Goal: Information Seeking & Learning: Check status

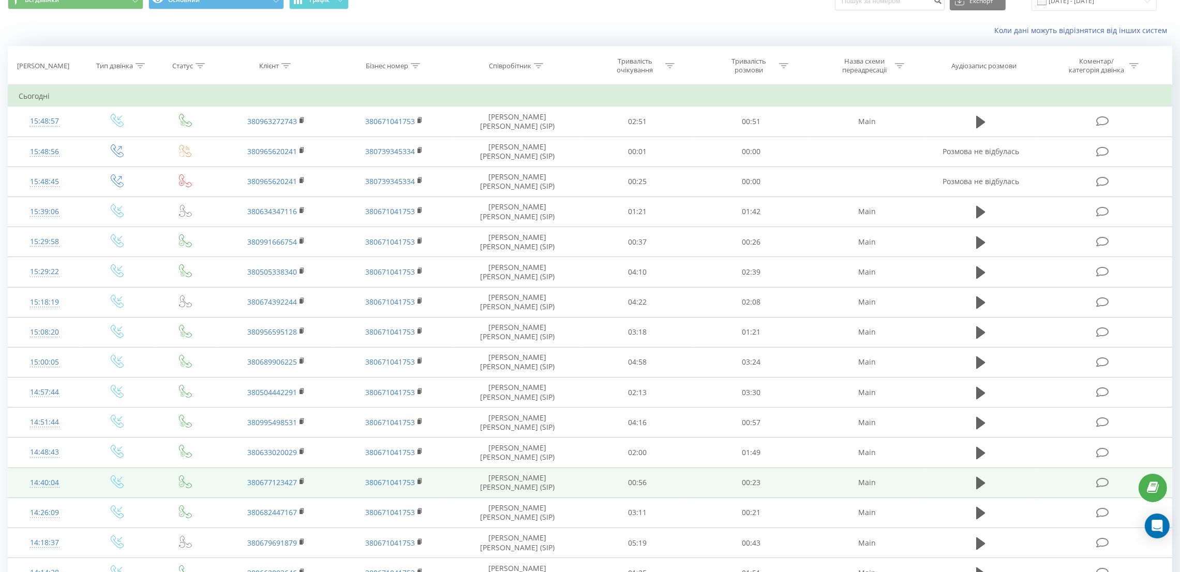
scroll to position [377, 0]
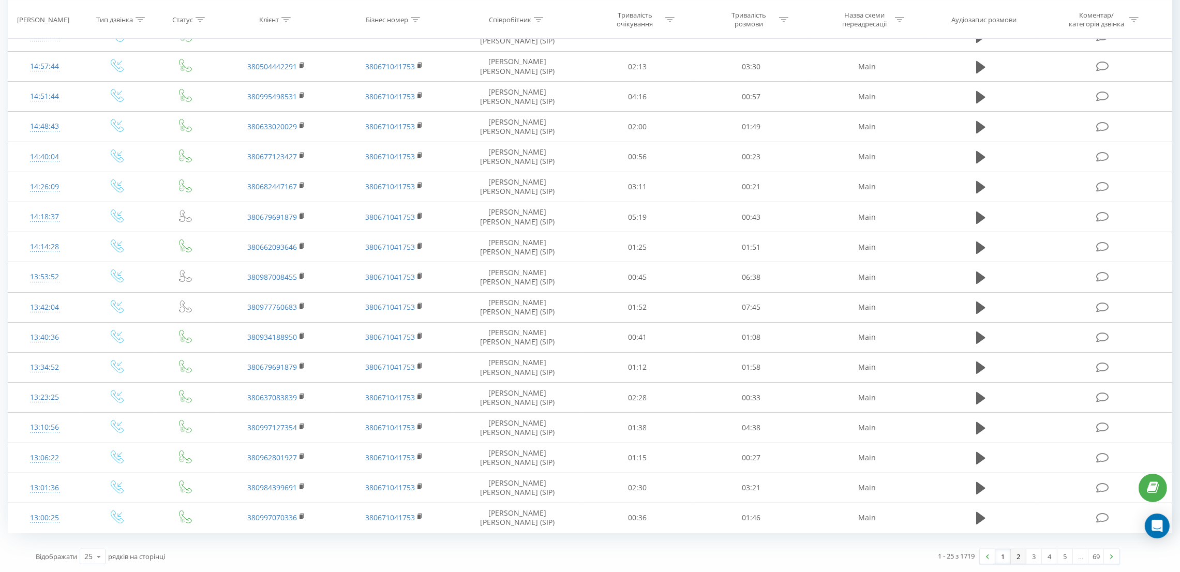
click at [1020, 557] on link "2" at bounding box center [1019, 557] width 16 height 14
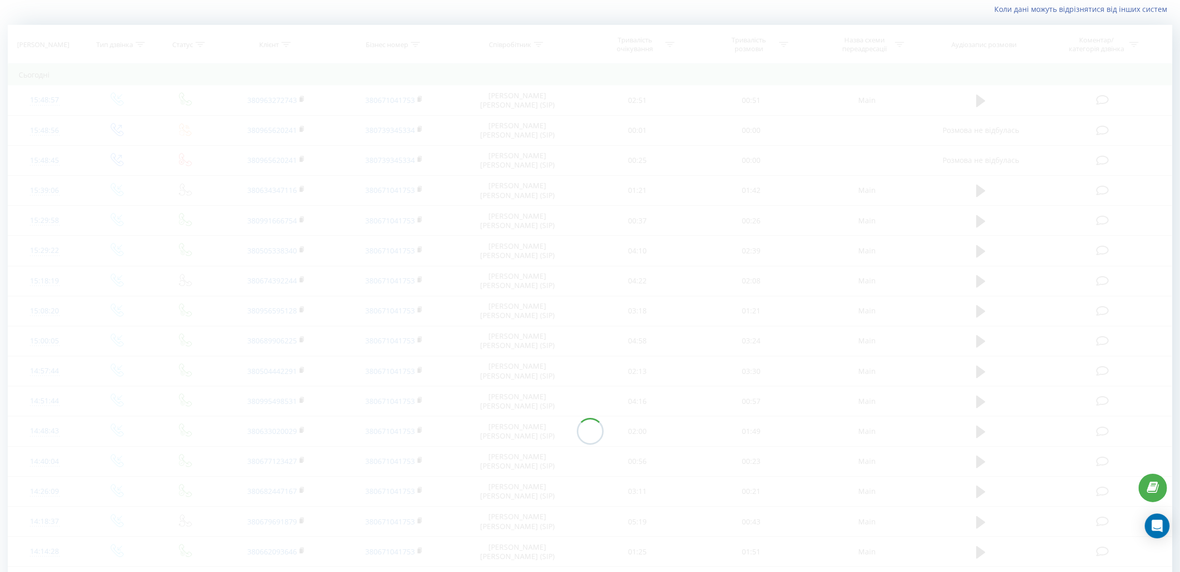
scroll to position [69, 0]
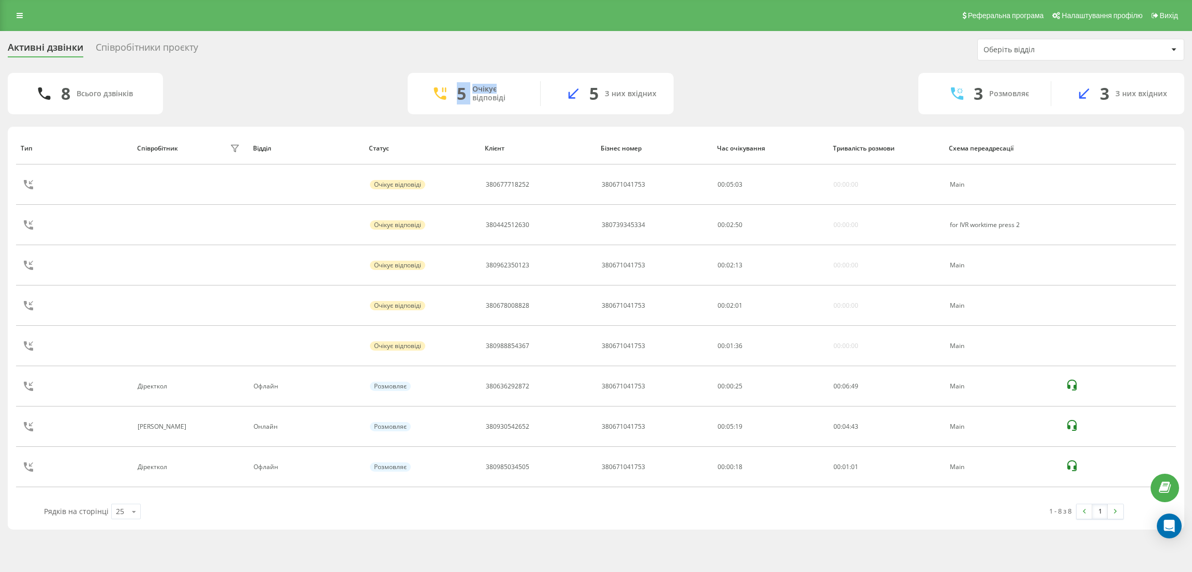
drag, startPoint x: 444, startPoint y: 92, endPoint x: 588, endPoint y: 71, distance: 144.7
click at [581, 70] on div "Активні дзвінки Співробітники проєкту Оберіть відділ 8 Всього дзвінків 5 Очікує…" at bounding box center [596, 284] width 1177 height 491
click at [743, 104] on div "8 Всього дзвінків 5 Очікує відповіді 5 З них вхідних 3 Розмовляє 3 З них вхідних" at bounding box center [596, 93] width 1177 height 41
drag, startPoint x: 715, startPoint y: 106, endPoint x: 264, endPoint y: 83, distance: 451.3
click at [264, 83] on div "8 Всього дзвінків 5 Очікує відповіді 5 З них вхідних 3 Розмовляє 3 З них вхідних" at bounding box center [596, 93] width 1177 height 41
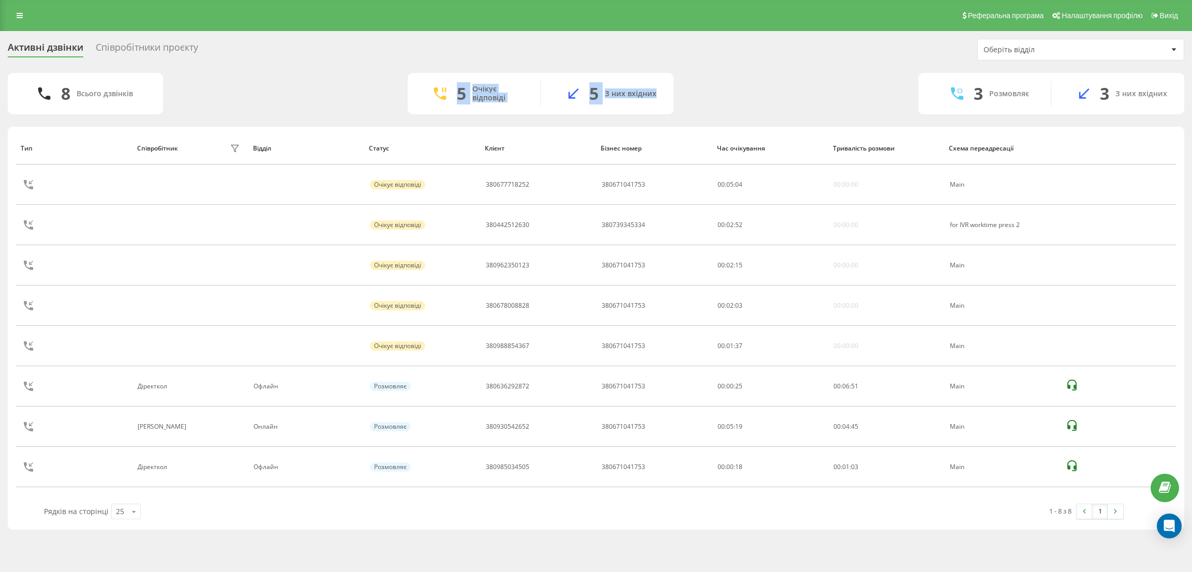
click at [426, 77] on div "5 Очікує відповіді 5 З них вхідних" at bounding box center [541, 93] width 266 height 41
click at [429, 74] on div "5 Очікує відповіді 5 З них вхідних" at bounding box center [541, 93] width 266 height 41
drag, startPoint x: 679, startPoint y: 99, endPoint x: 421, endPoint y: 91, distance: 258.3
click at [421, 91] on div "7 Всього дзвінків 4 Очікує відповіді 4 З них вхідних 3 Розмовляє 3 З них вхідних" at bounding box center [596, 93] width 1177 height 41
click at [421, 91] on div "4 Очікує відповіді" at bounding box center [474, 93] width 133 height 25
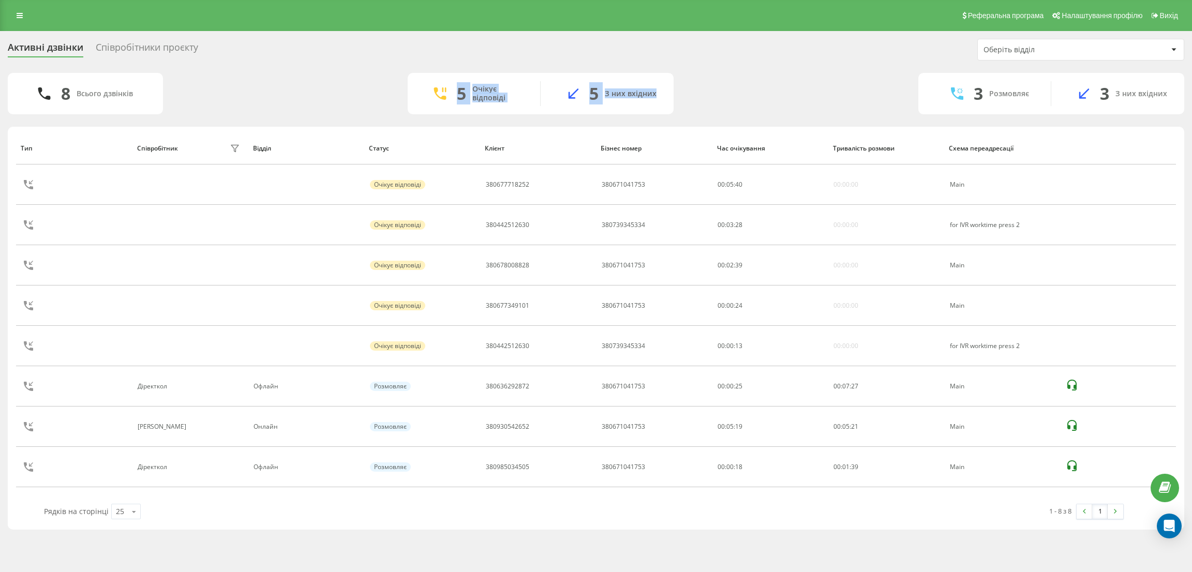
drag, startPoint x: 457, startPoint y: 91, endPoint x: 665, endPoint y: 92, distance: 207.5
click at [665, 92] on div "5 Очікує відповіді 5 З них вхідних" at bounding box center [541, 93] width 266 height 41
click at [662, 92] on div "5 З них вхідних" at bounding box center [607, 93] width 133 height 25
click at [647, 92] on div "З них вхідних" at bounding box center [631, 94] width 52 height 9
drag, startPoint x: 647, startPoint y: 92, endPoint x: 459, endPoint y: 88, distance: 187.9
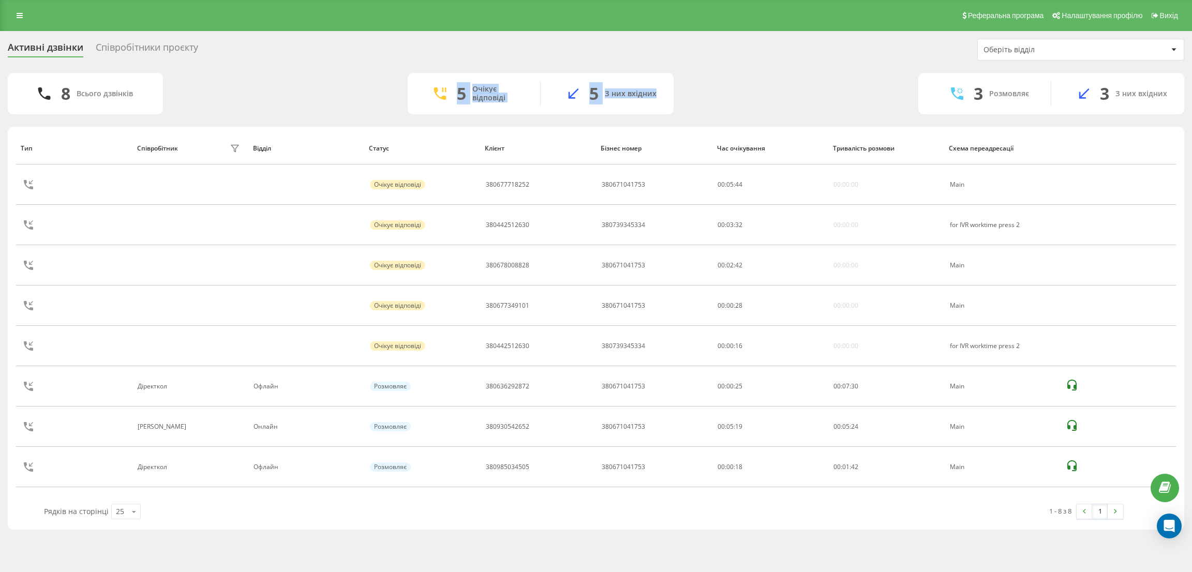
click at [459, 88] on div "5 Очікує відповіді 5 З них вхідних" at bounding box center [541, 93] width 266 height 41
click at [459, 88] on div "5" at bounding box center [461, 94] width 9 height 20
drag, startPoint x: 459, startPoint y: 88, endPoint x: 643, endPoint y: 83, distance: 184.3
click at [643, 83] on div "5 Очікує відповіді 5 З них вхідних" at bounding box center [541, 93] width 266 height 41
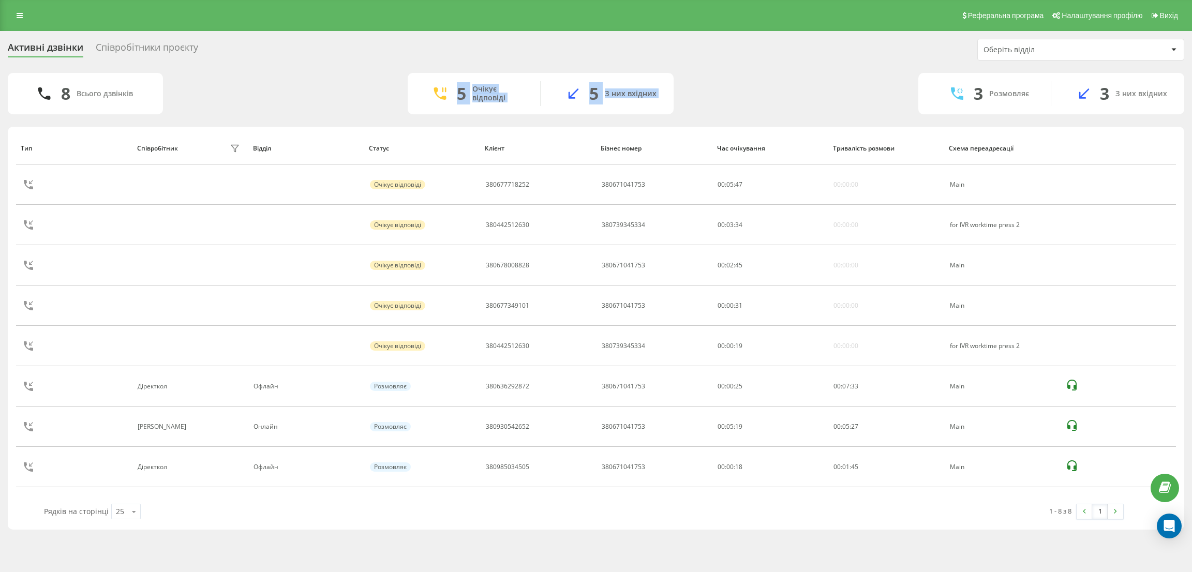
click at [640, 94] on div "З них вхідних" at bounding box center [631, 94] width 52 height 9
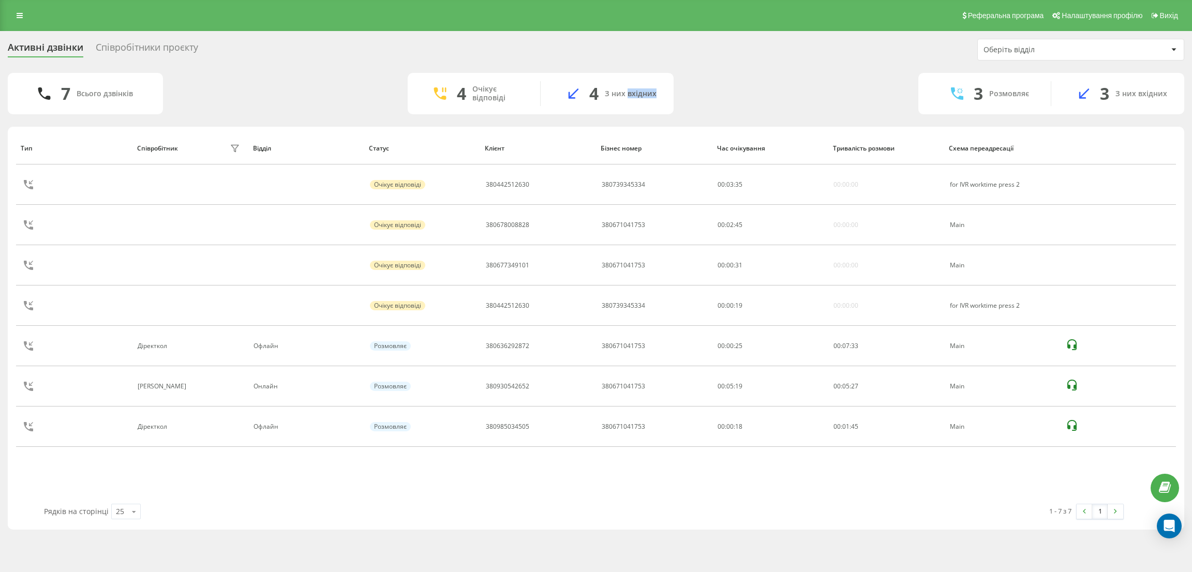
click at [640, 94] on div "З них вхідних" at bounding box center [631, 94] width 52 height 9
drag, startPoint x: 639, startPoint y: 94, endPoint x: 461, endPoint y: 95, distance: 178.5
click at [461, 95] on div "4 Очікує відповіді 4 З них вхідних" at bounding box center [541, 93] width 266 height 41
click at [461, 95] on div "4" at bounding box center [461, 94] width 9 height 20
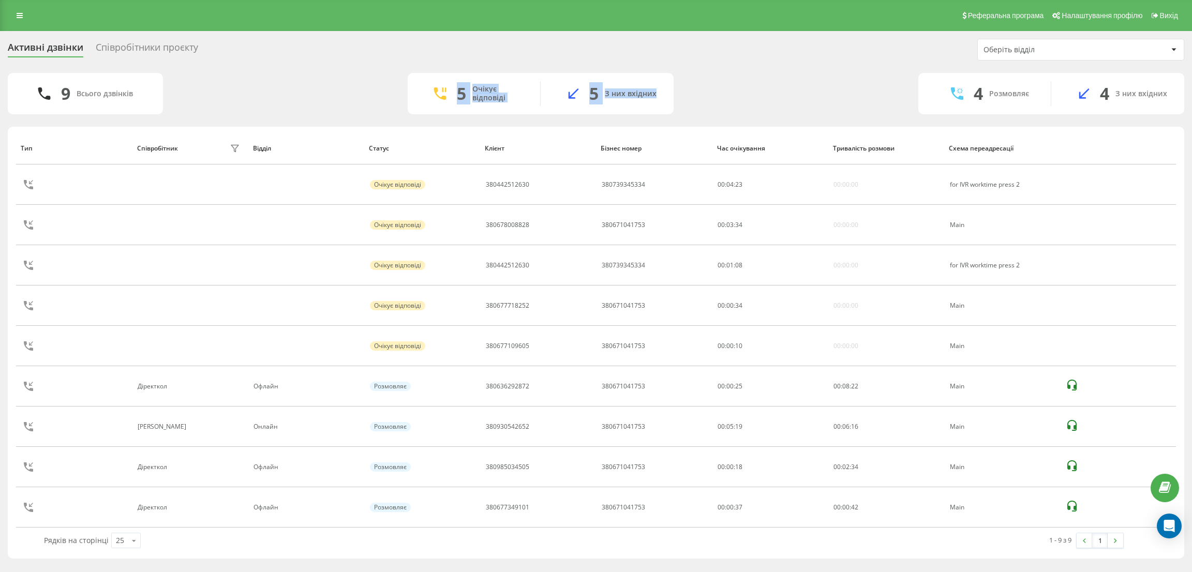
drag, startPoint x: 458, startPoint y: 95, endPoint x: 657, endPoint y: 98, distance: 198.7
click at [657, 98] on div "5 Очікує відповіді 5 З них вхідних" at bounding box center [541, 93] width 266 height 41
click at [657, 97] on div "5 З них вхідних" at bounding box center [607, 93] width 133 height 25
